Goal: Check status

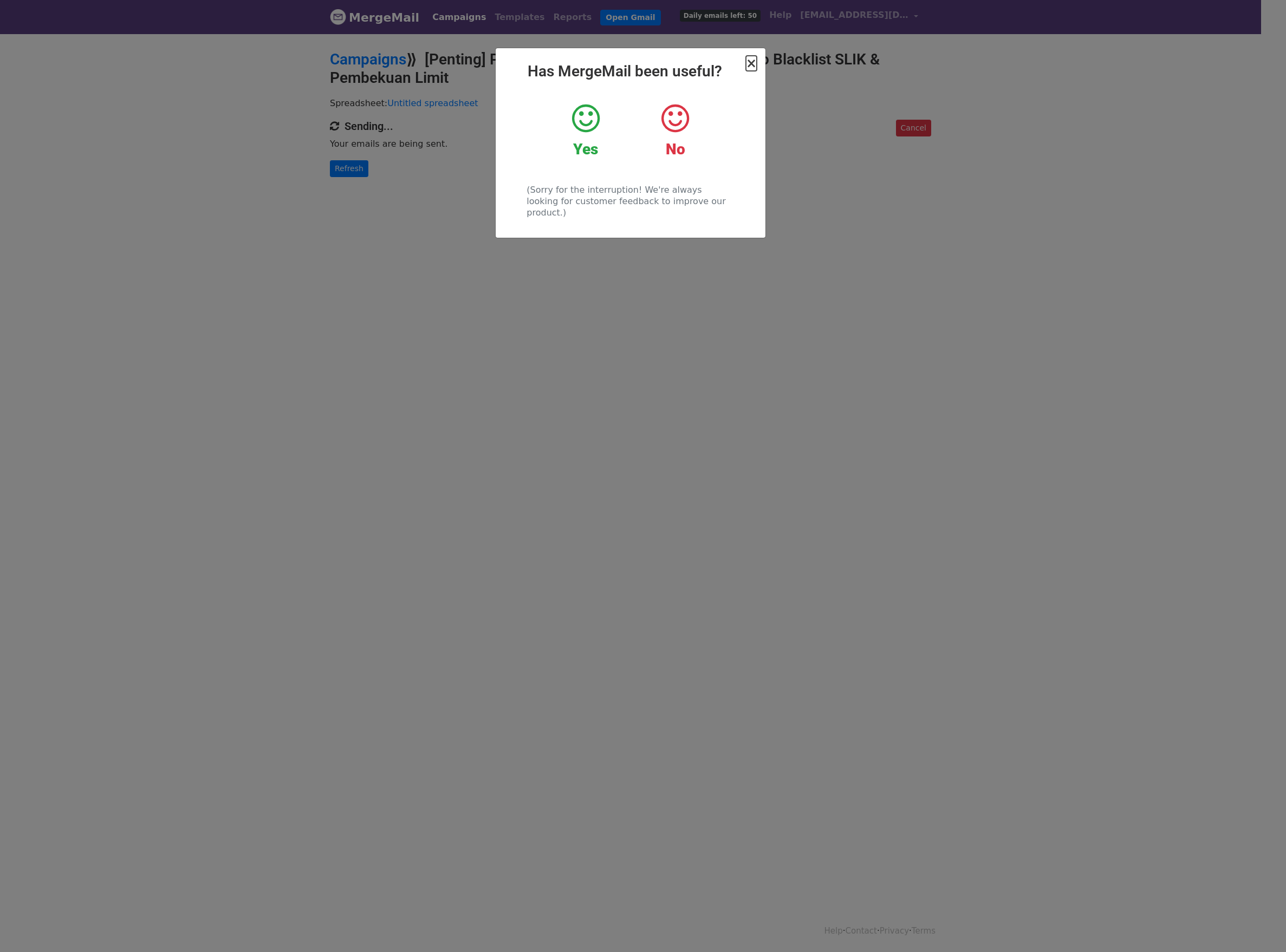
click at [749, 71] on span "×" at bounding box center [752, 64] width 10 height 15
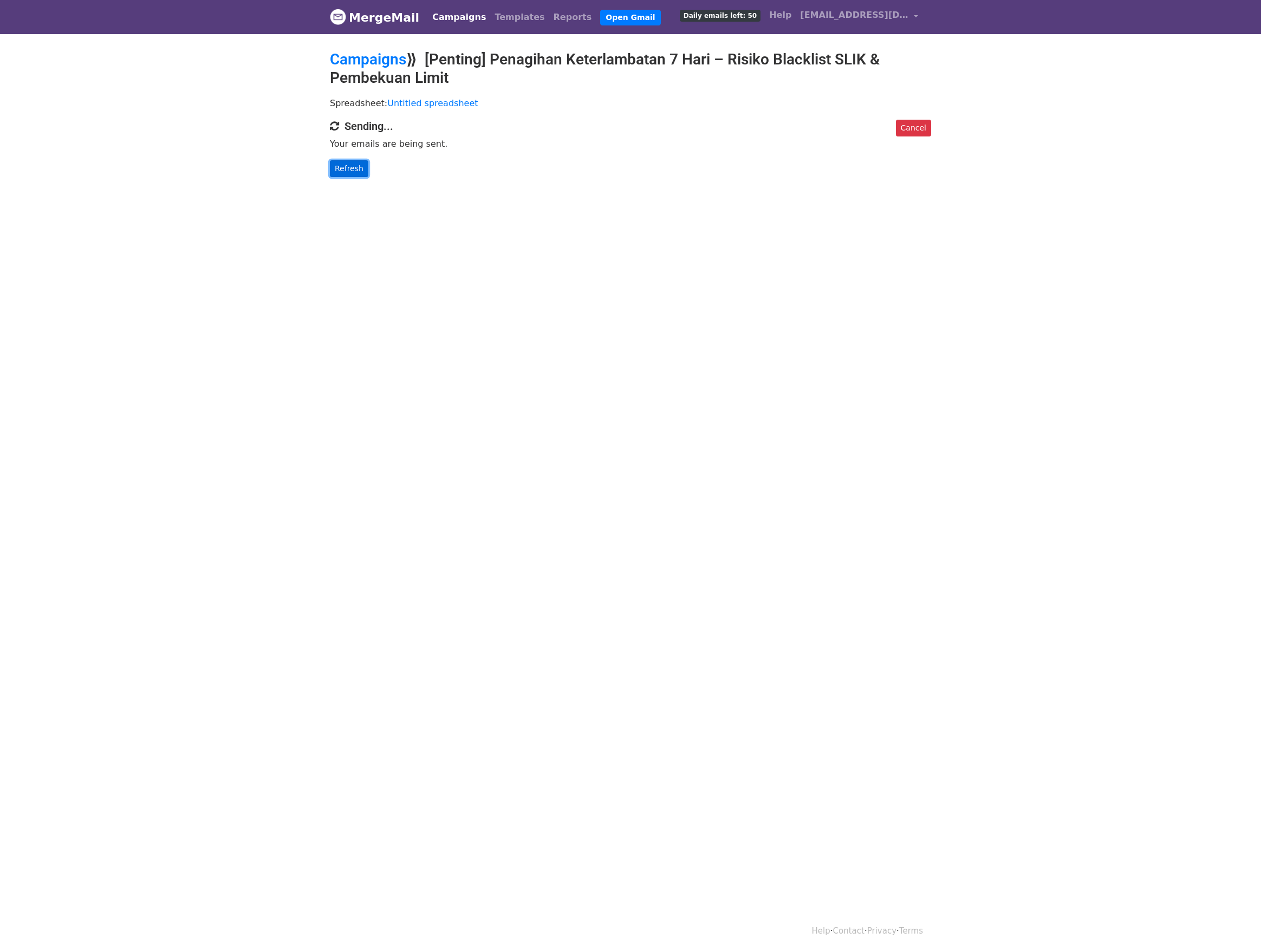
click at [344, 164] on link "Refresh" at bounding box center [349, 168] width 38 height 16
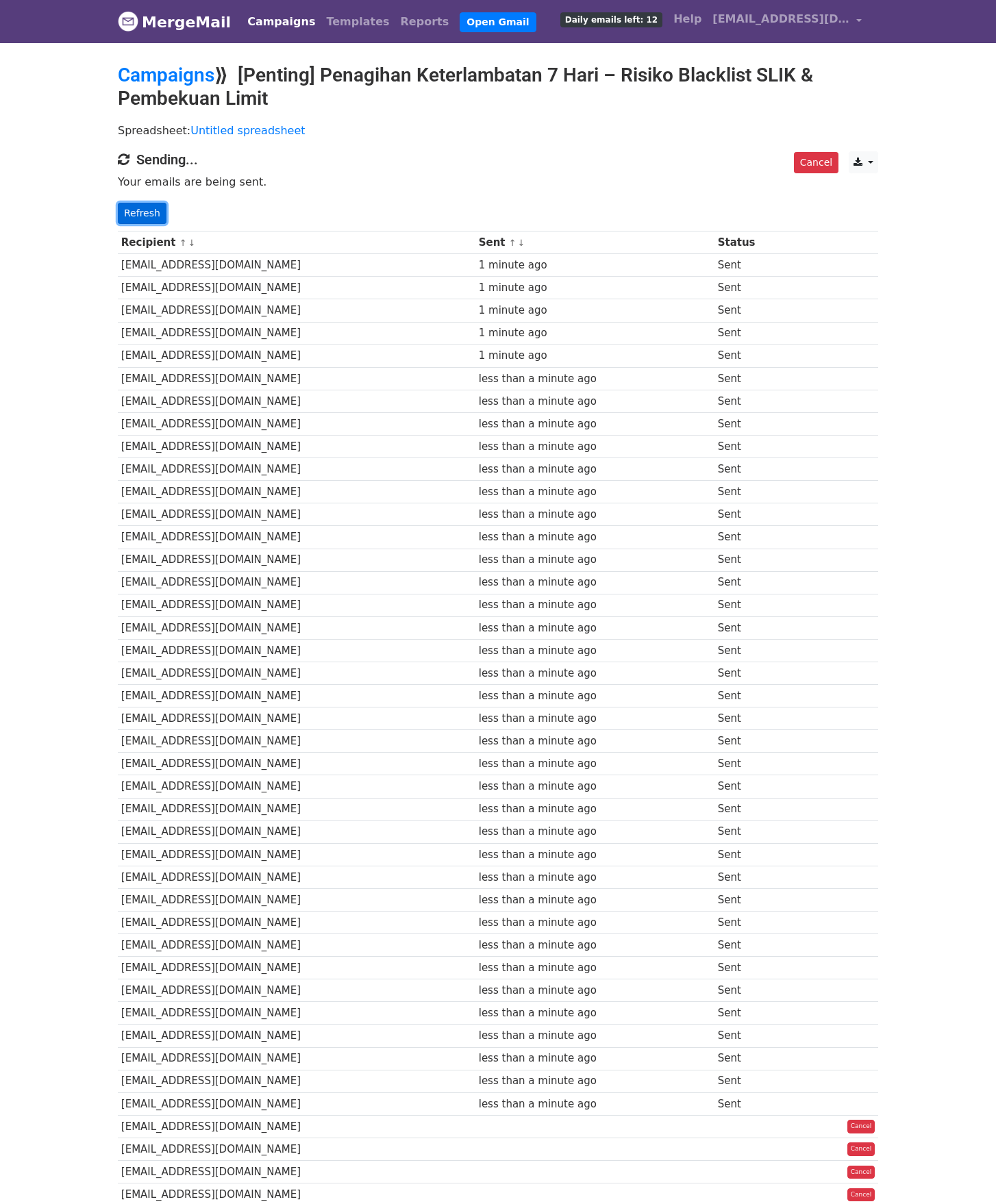
click at [143, 212] on link "Refresh" at bounding box center [141, 213] width 48 height 21
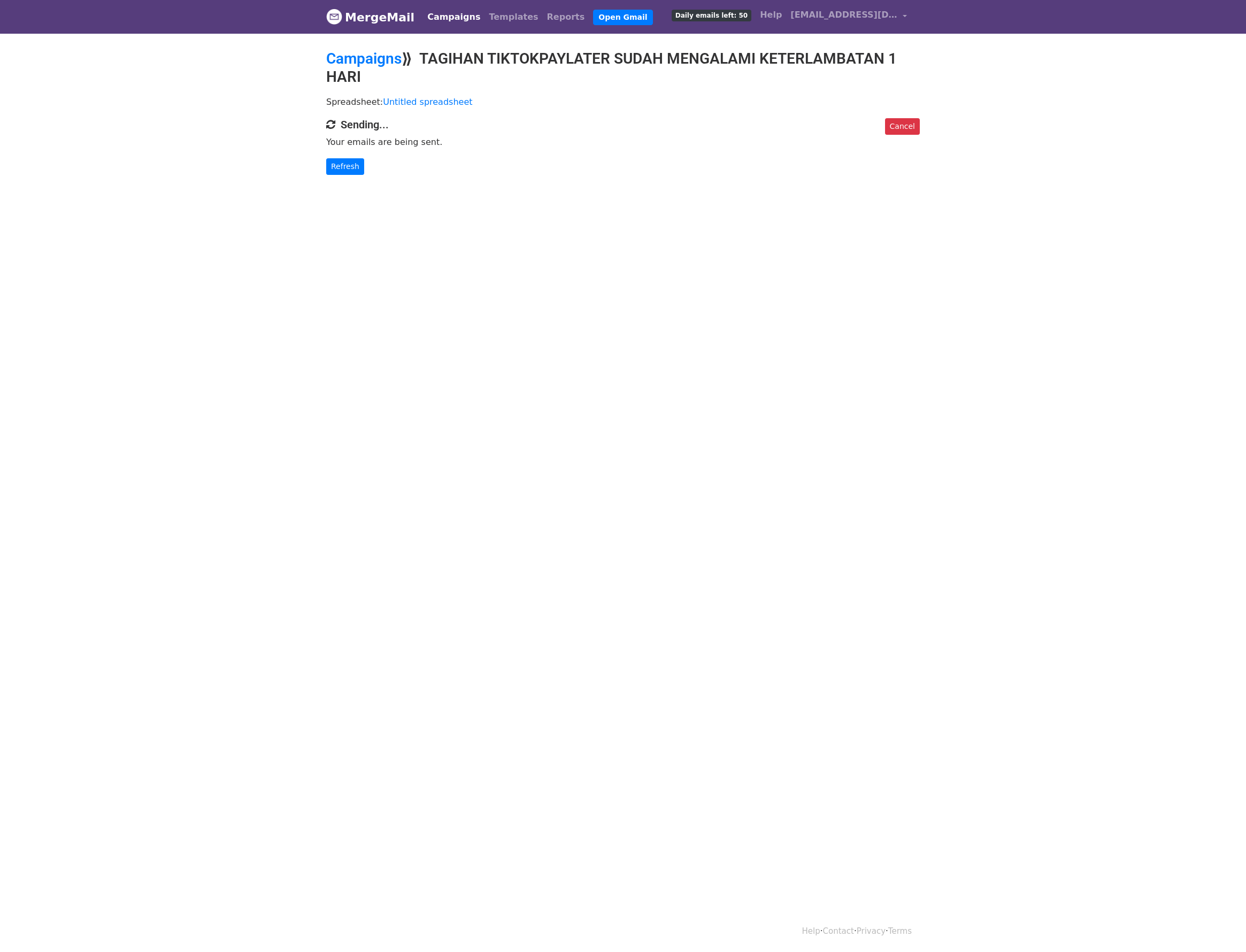
click at [478, 619] on html "MergeMail Campaigns Templates Reports Open Gmail Daily emails left: 50 Help ato…" at bounding box center [623, 476] width 1246 height 952
drag, startPoint x: 651, startPoint y: 99, endPoint x: 817, endPoint y: 61, distance: 170.3
click at [651, 101] on p "Spreadsheet: Untitled spreadsheet" at bounding box center [622, 101] width 593 height 11
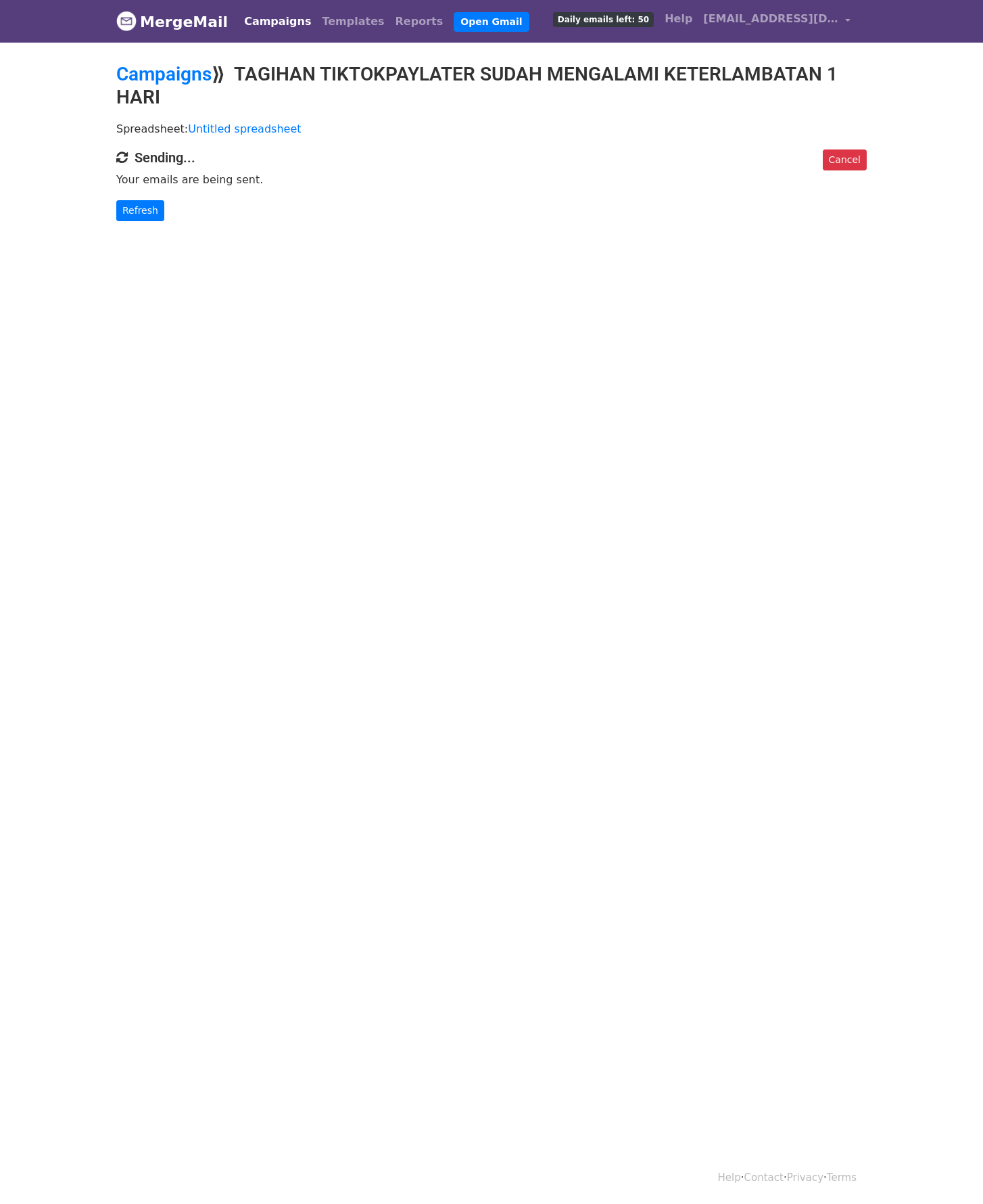
drag, startPoint x: 104, startPoint y: 205, endPoint x: 115, endPoint y: 210, distance: 12.1
click at [107, 205] on body "MergeMail Campaigns Templates Reports Open Gmail Daily emails left: 50 Help ato…" at bounding box center [492, 137] width 983 height 276
click at [127, 214] on link "Refresh" at bounding box center [139, 210] width 48 height 21
